Goal: Find specific page/section: Find specific page/section

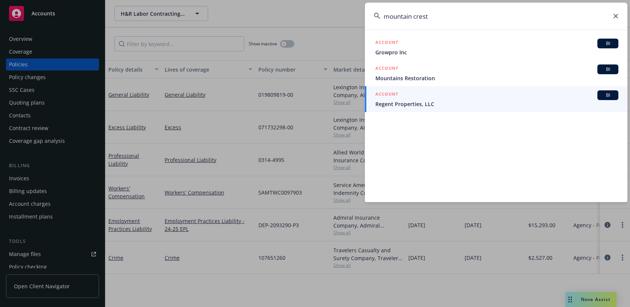
drag, startPoint x: 449, startPoint y: 14, endPoint x: 345, endPoint y: 14, distance: 103.5
click at [345, 14] on div "mountain crest ACCOUNT BI Growpro Inc ACCOUNT BI Mountains Restoration ACCOUNT …" at bounding box center [315, 153] width 630 height 307
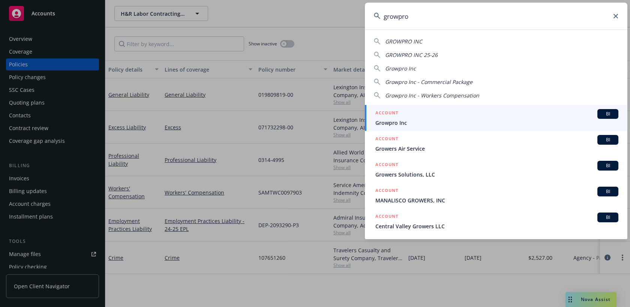
type input "growpro"
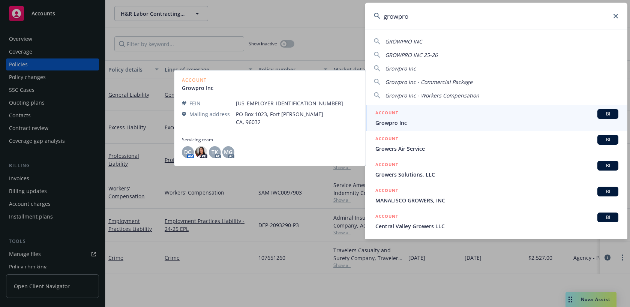
click at [404, 119] on span "Growpro Inc" at bounding box center [496, 123] width 243 height 8
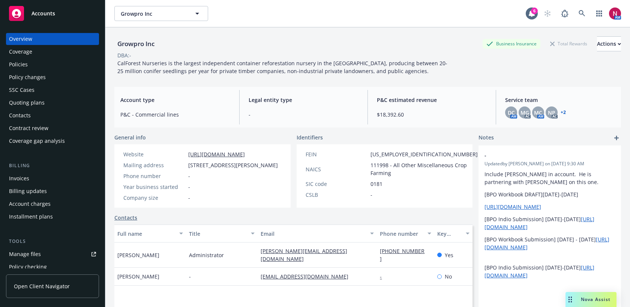
click at [30, 68] on div "Policies" at bounding box center [52, 65] width 87 height 12
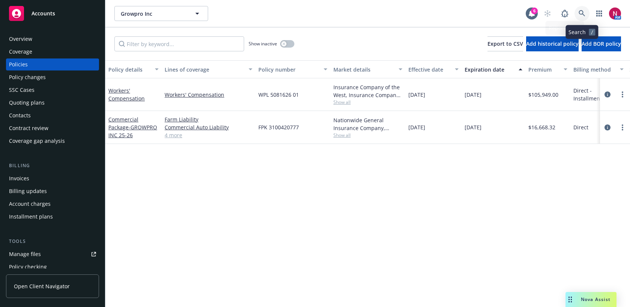
click at [582, 12] on icon at bounding box center [582, 13] width 7 height 7
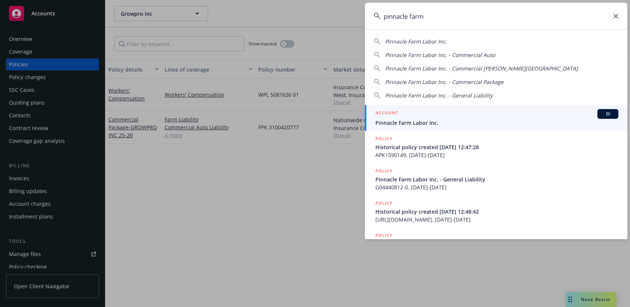
type input "pinnacle farm"
click at [518, 114] on div "ACCOUNT BI" at bounding box center [496, 114] width 243 height 10
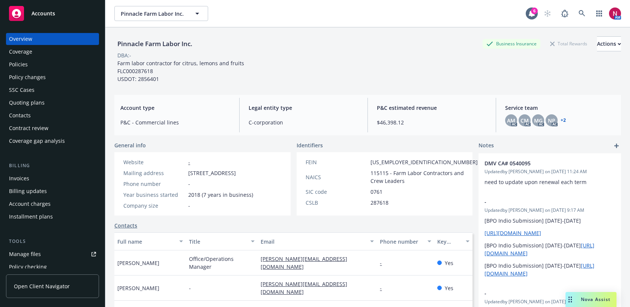
click at [69, 65] on div "Policies" at bounding box center [52, 65] width 87 height 12
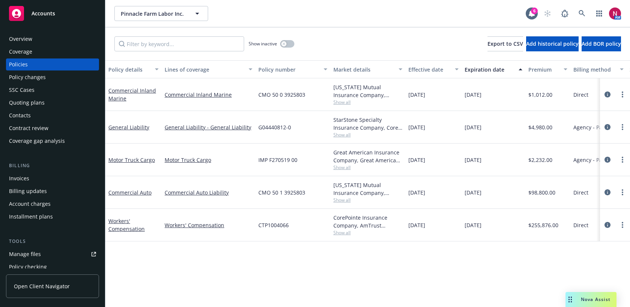
click at [20, 105] on div "Quoting plans" at bounding box center [27, 103] width 36 height 12
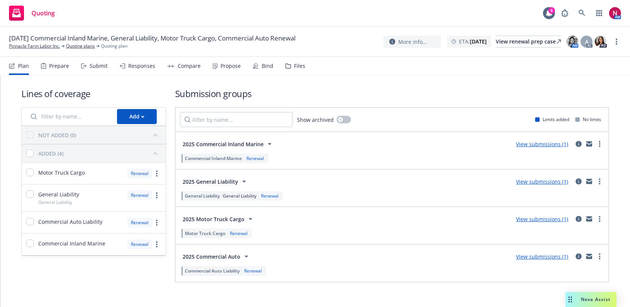
click at [299, 65] on div "Files" at bounding box center [299, 66] width 11 height 6
